Goal: Task Accomplishment & Management: Use online tool/utility

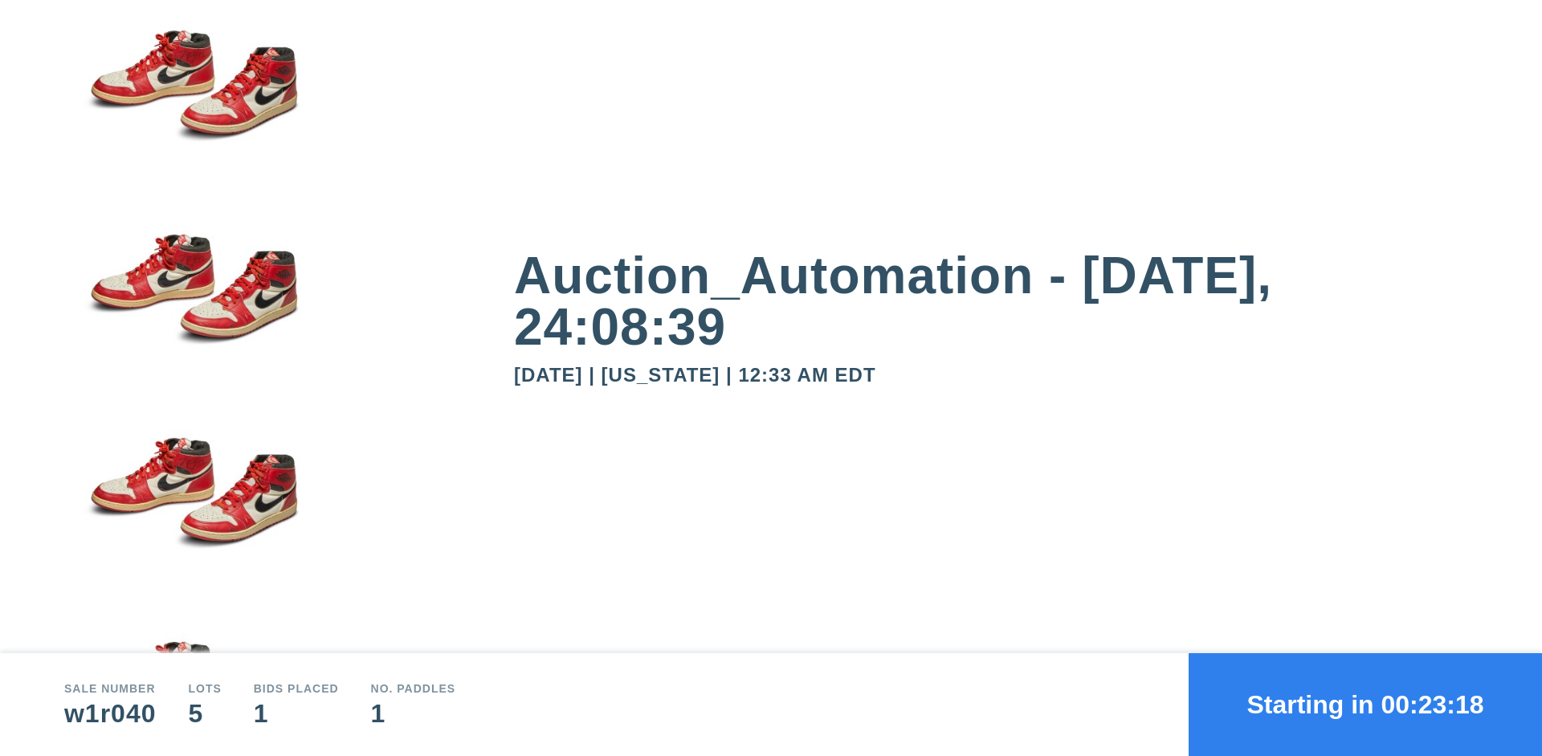
click at [1365, 704] on button "Starting in 00:23:18" at bounding box center [1365, 704] width 353 height 103
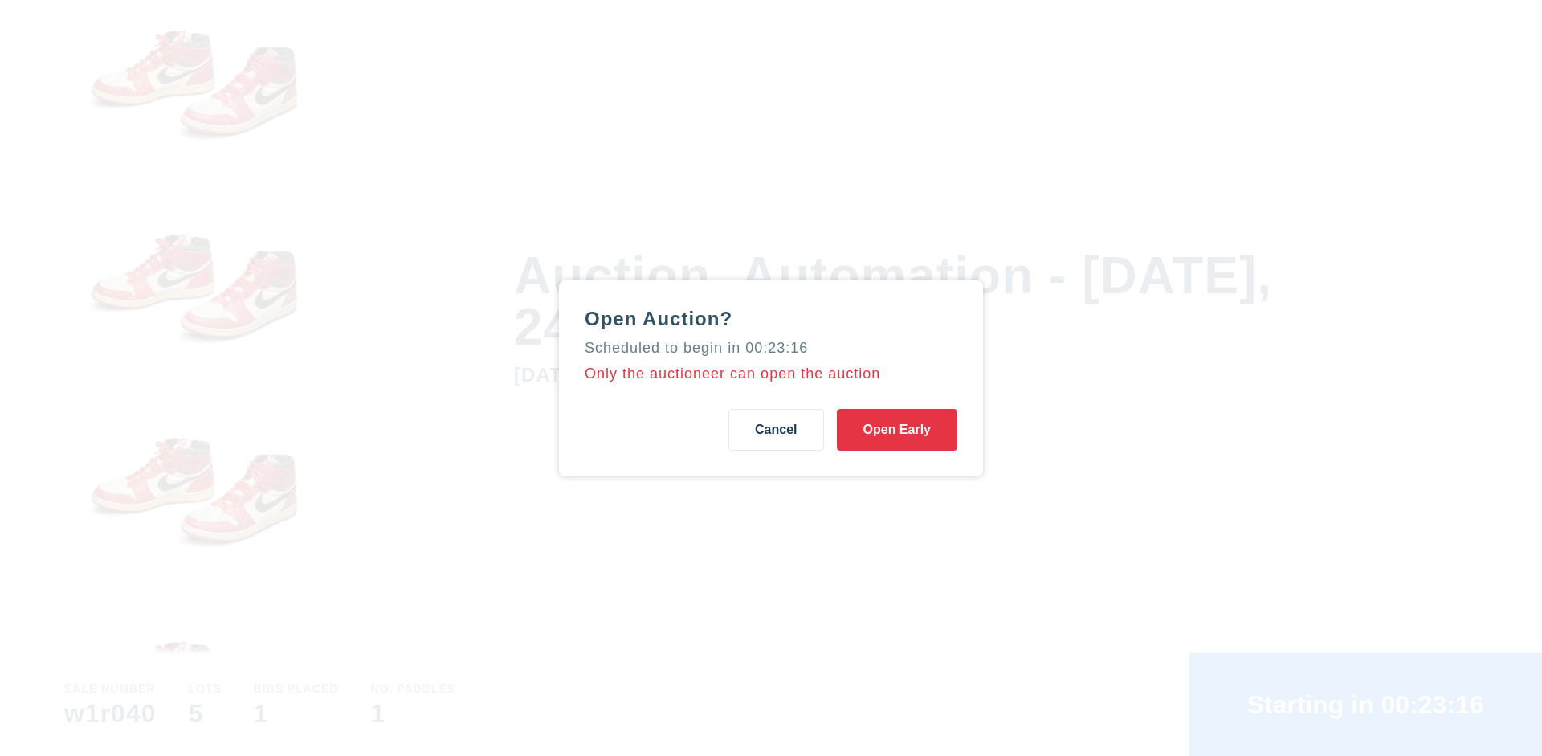
click at [897, 429] on button "Open Early" at bounding box center [897, 430] width 120 height 42
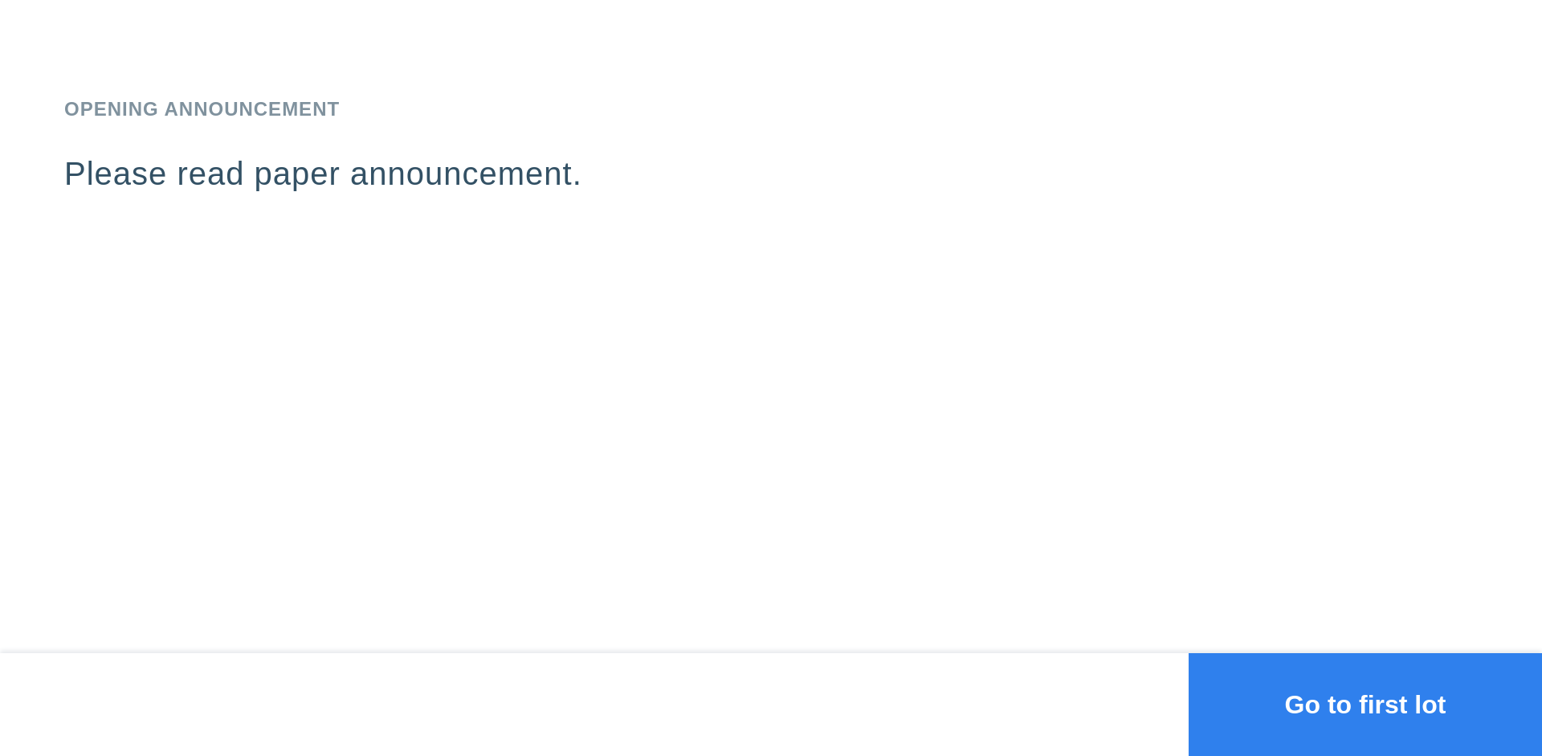
click at [1365, 704] on button "Go to first lot" at bounding box center [1365, 704] width 353 height 103
